Goal: Register for event/course

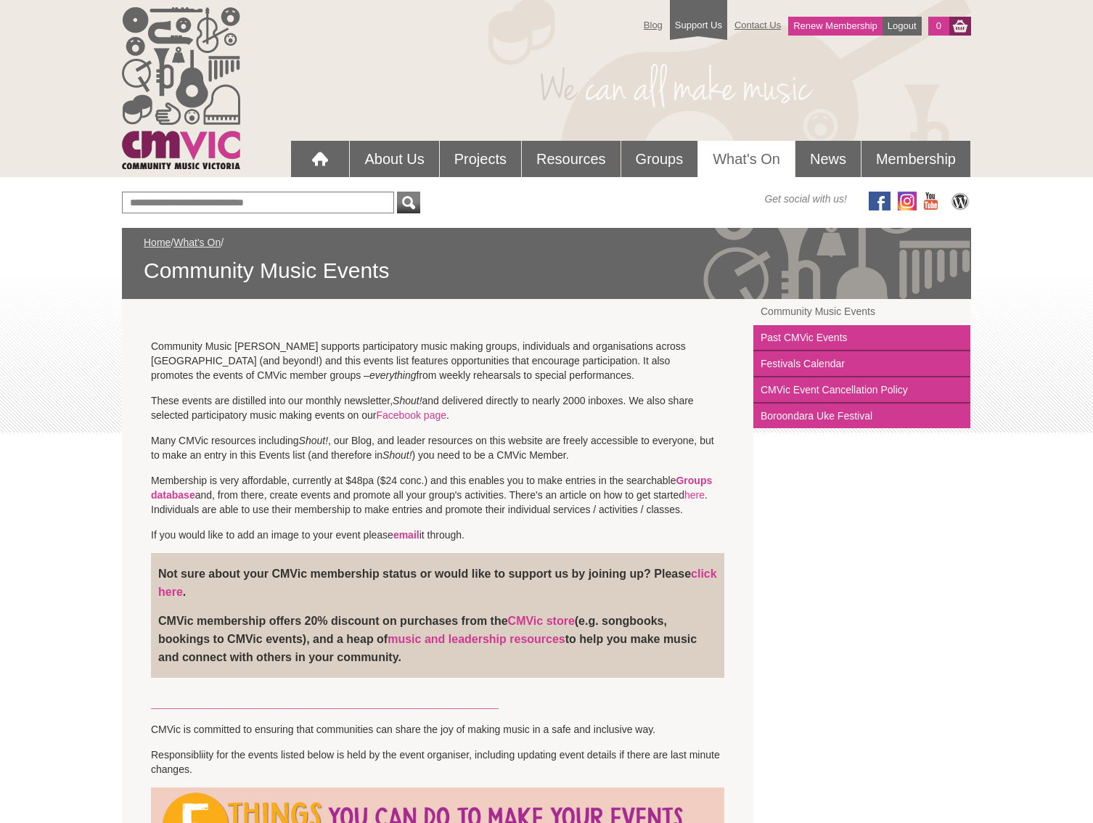
scroll to position [4300, 0]
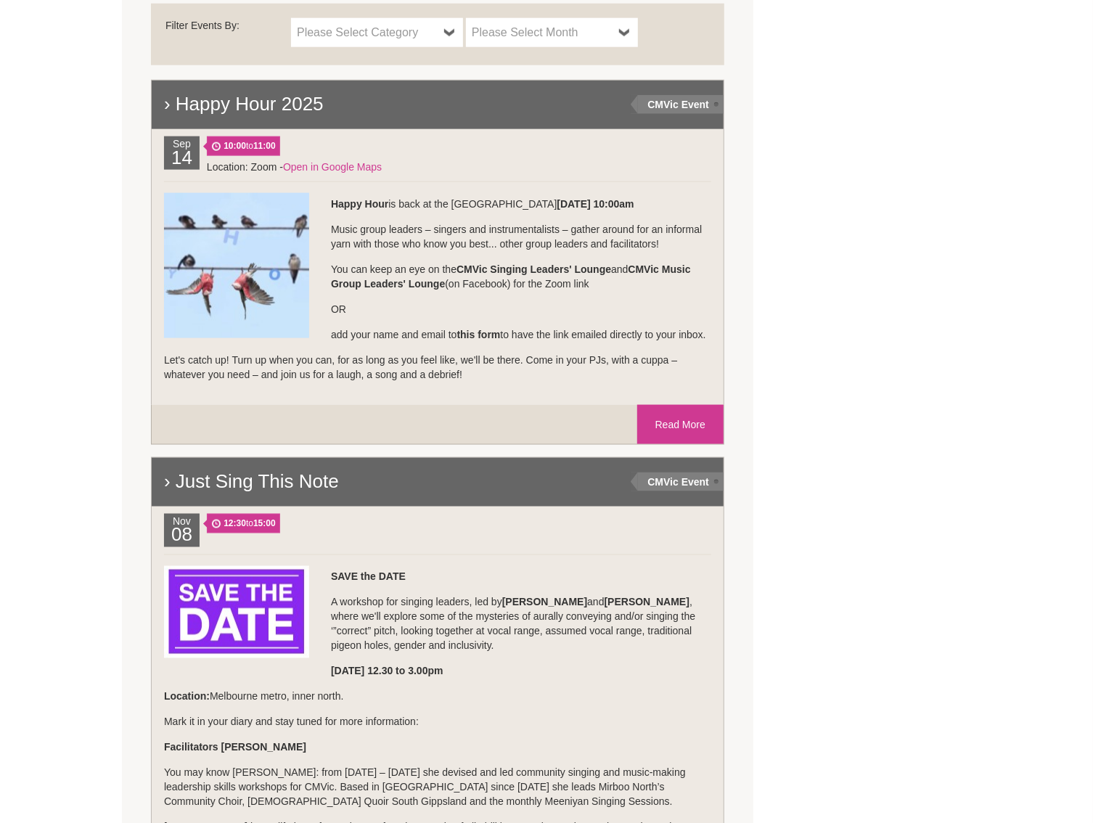
scroll to position [966, 0]
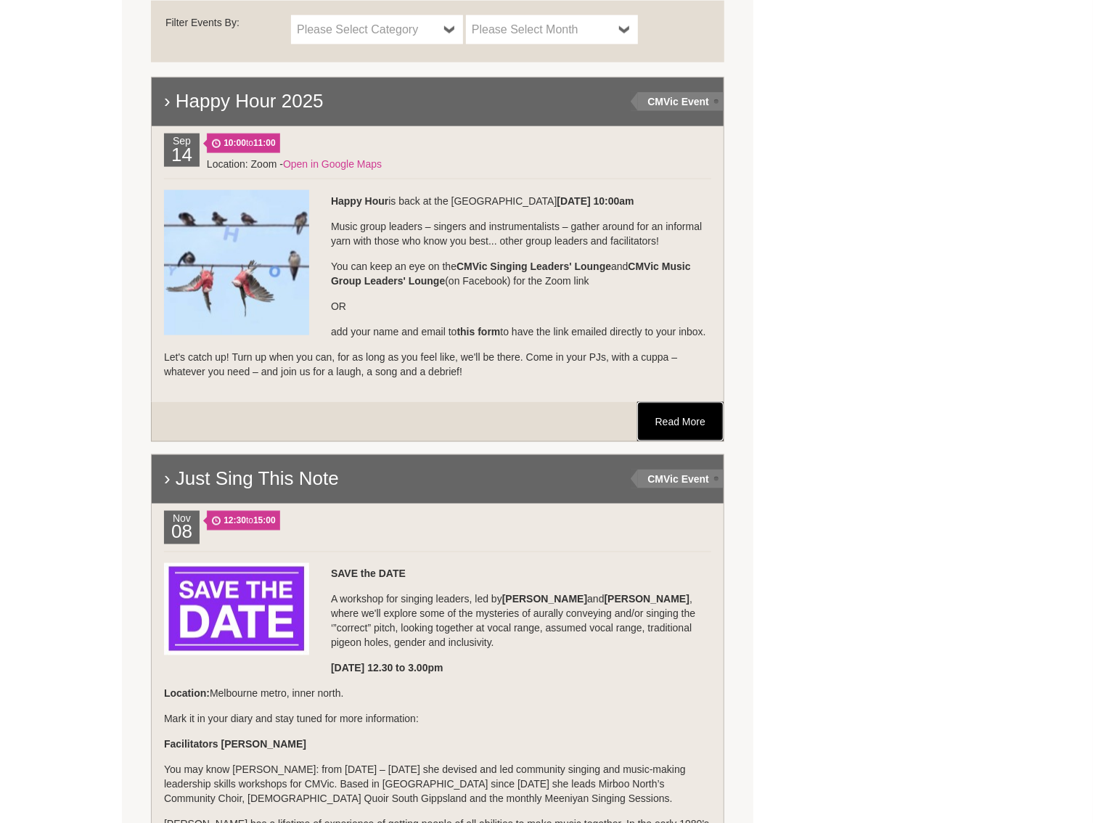
click at [671, 433] on link "Read More" at bounding box center [680, 421] width 86 height 39
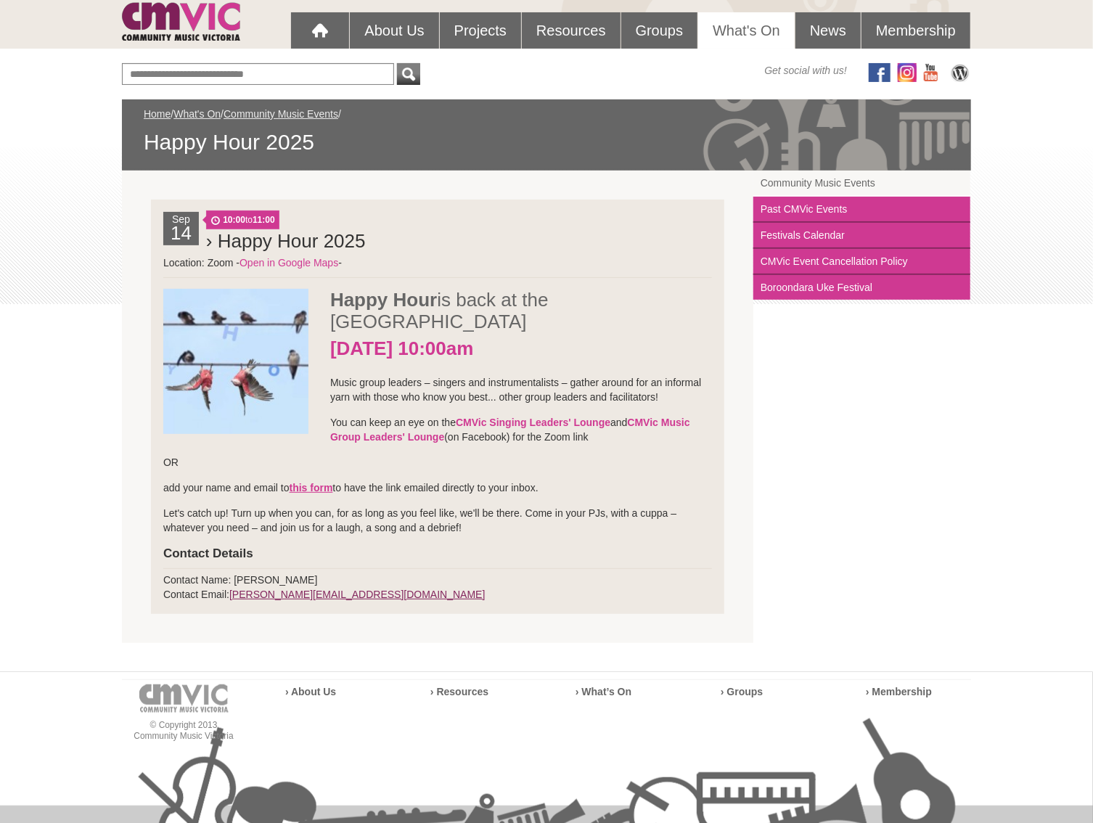
scroll to position [127, 0]
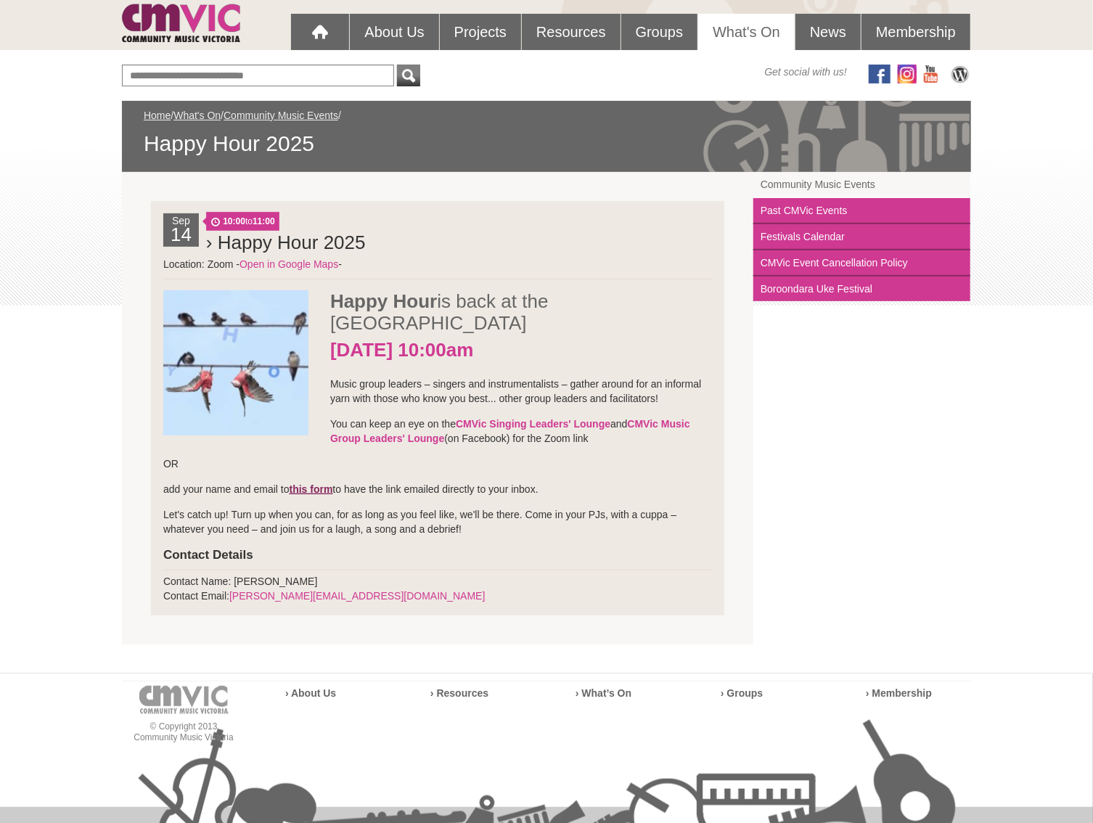
click at [312, 483] on strong "this form" at bounding box center [311, 489] width 44 height 12
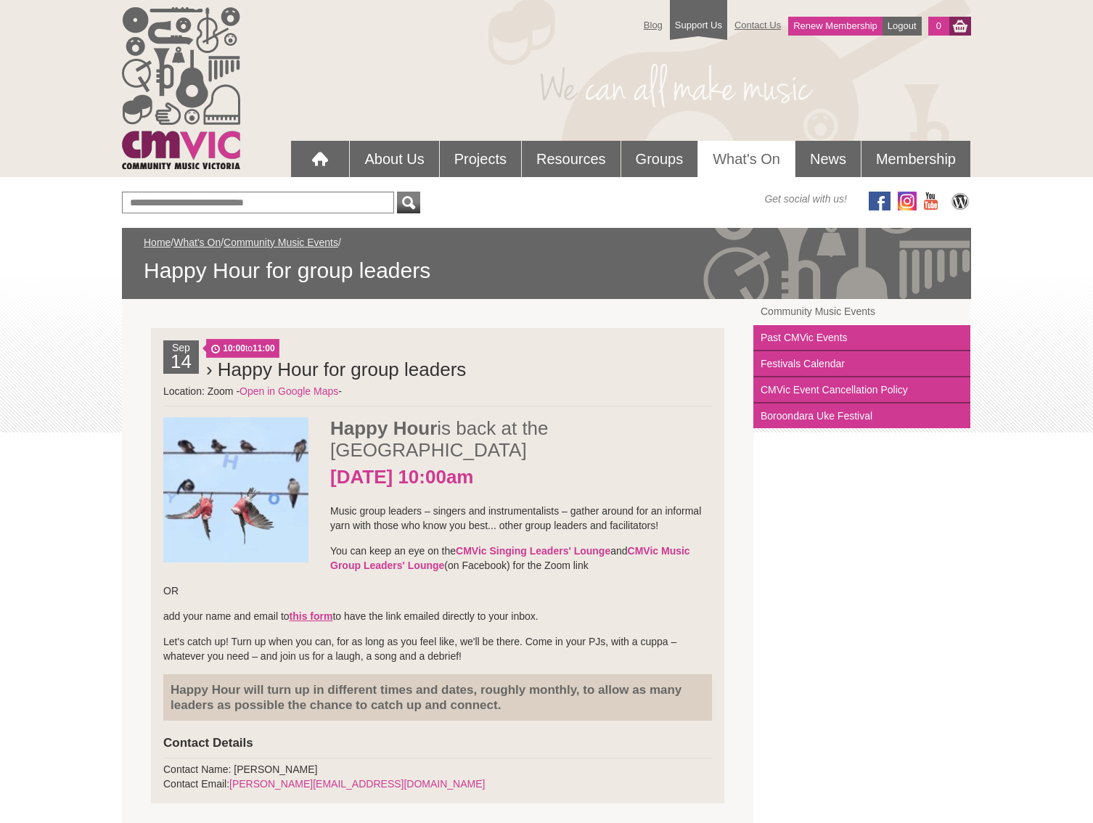
scroll to position [127, 0]
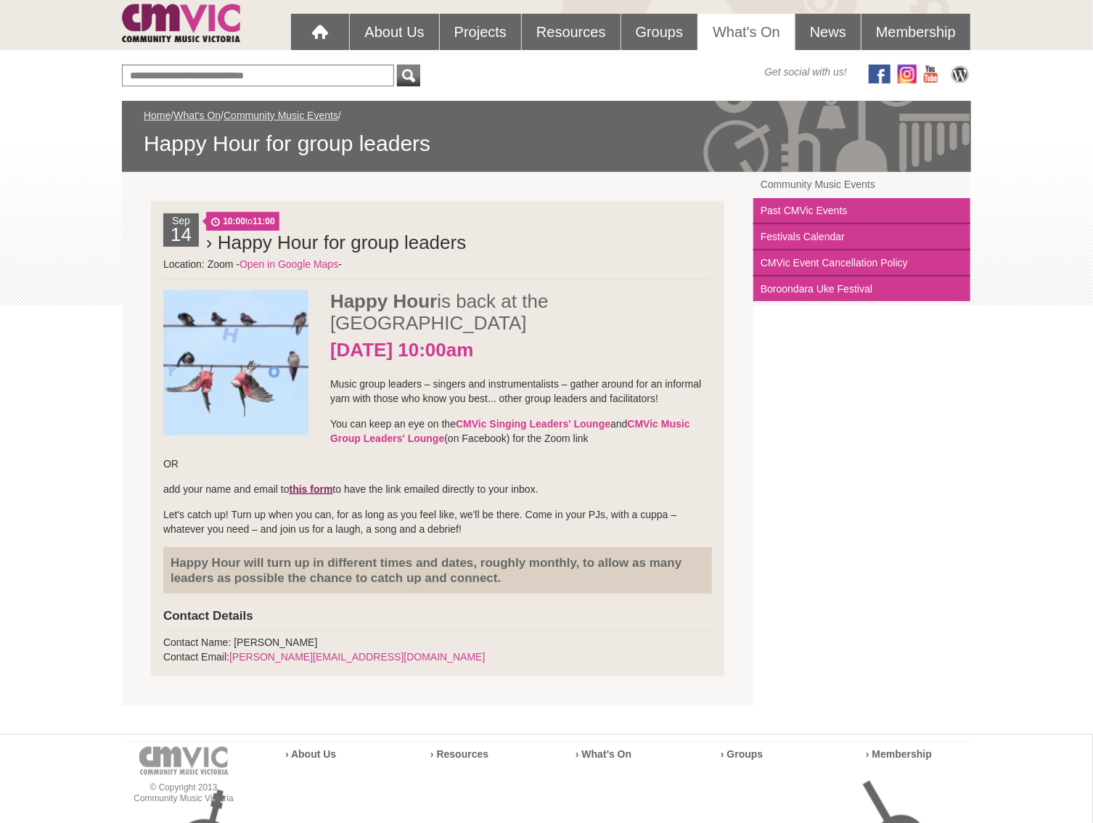
click at [305, 483] on strong "this form" at bounding box center [311, 489] width 44 height 12
